Goal: Task Accomplishment & Management: Manage account settings

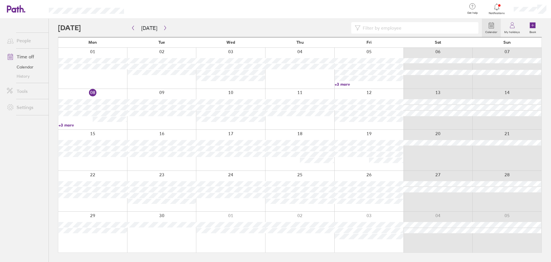
click at [521, 13] on div at bounding box center [530, 9] width 42 height 18
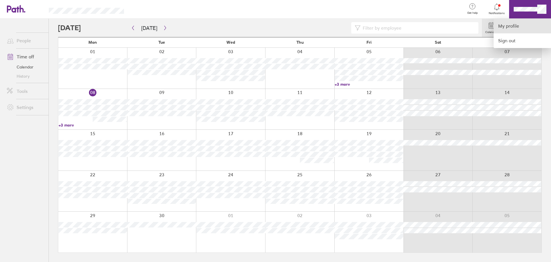
click at [519, 20] on link "My profile" at bounding box center [522, 26] width 57 height 15
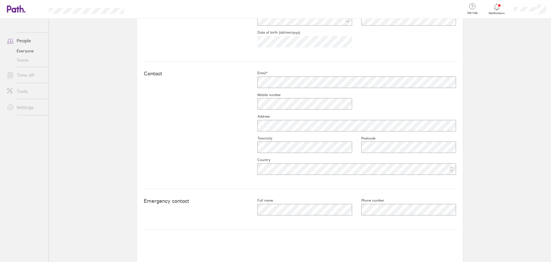
scroll to position [209, 0]
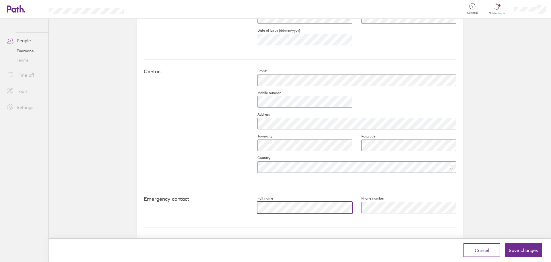
click at [242, 206] on div "Emergency contact Full name Phone number" at bounding box center [300, 207] width 312 height 40
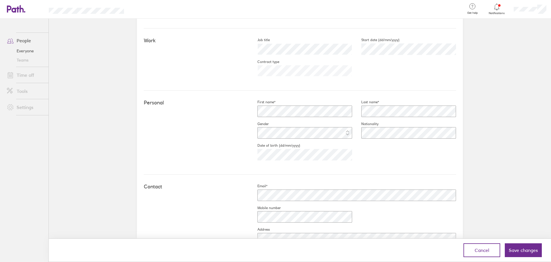
scroll to position [181, 0]
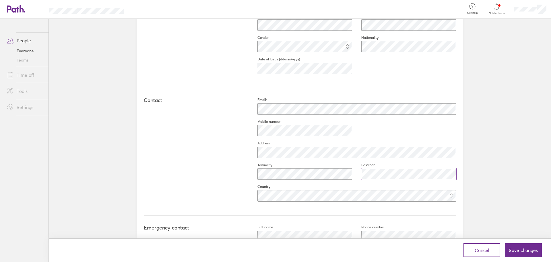
click at [352, 176] on div at bounding box center [404, 174] width 104 height 14
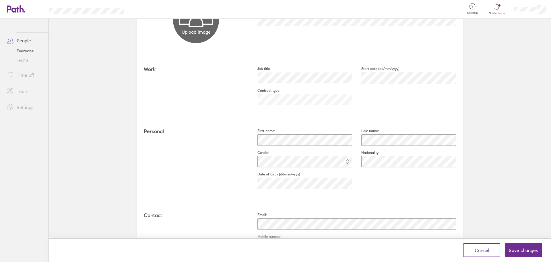
scroll to position [209, 0]
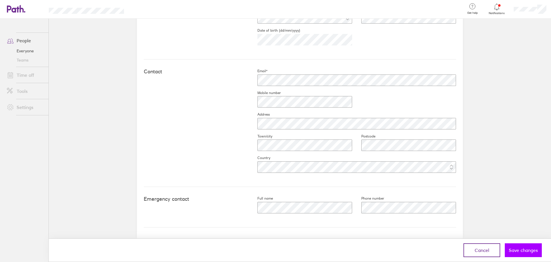
click at [516, 250] on span "Save changes" at bounding box center [523, 249] width 29 height 5
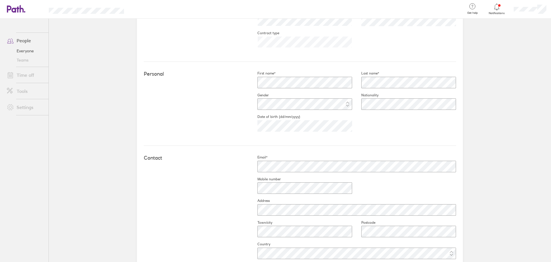
scroll to position [8, 0]
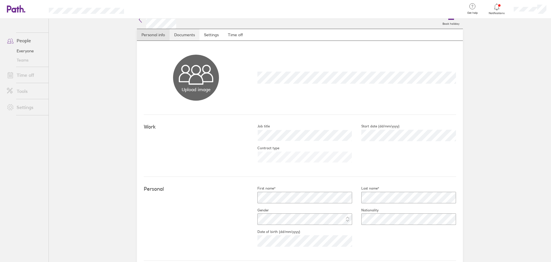
click at [189, 31] on link "Documents" at bounding box center [185, 34] width 30 height 11
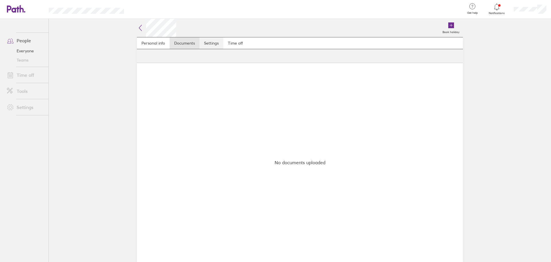
click at [212, 44] on link "Settings" at bounding box center [212, 42] width 24 height 11
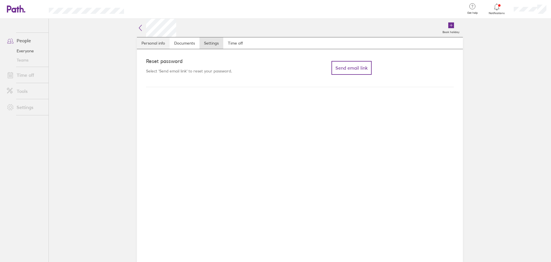
click at [141, 46] on link "Personal info" at bounding box center [153, 42] width 33 height 11
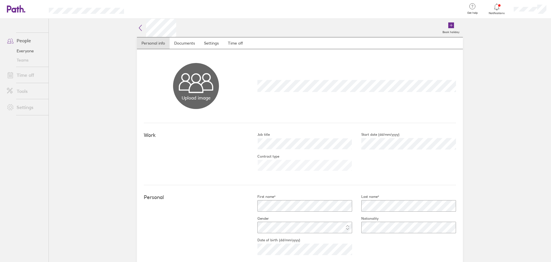
click at [535, 12] on div at bounding box center [530, 9] width 42 height 18
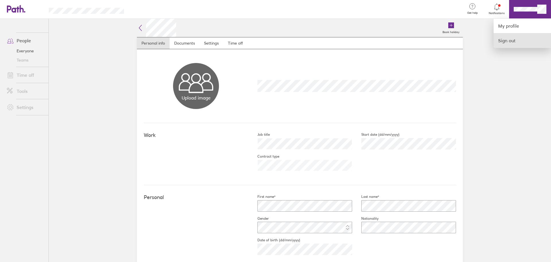
click at [522, 45] on link "Sign out" at bounding box center [522, 40] width 57 height 14
